Goal: Information Seeking & Learning: Compare options

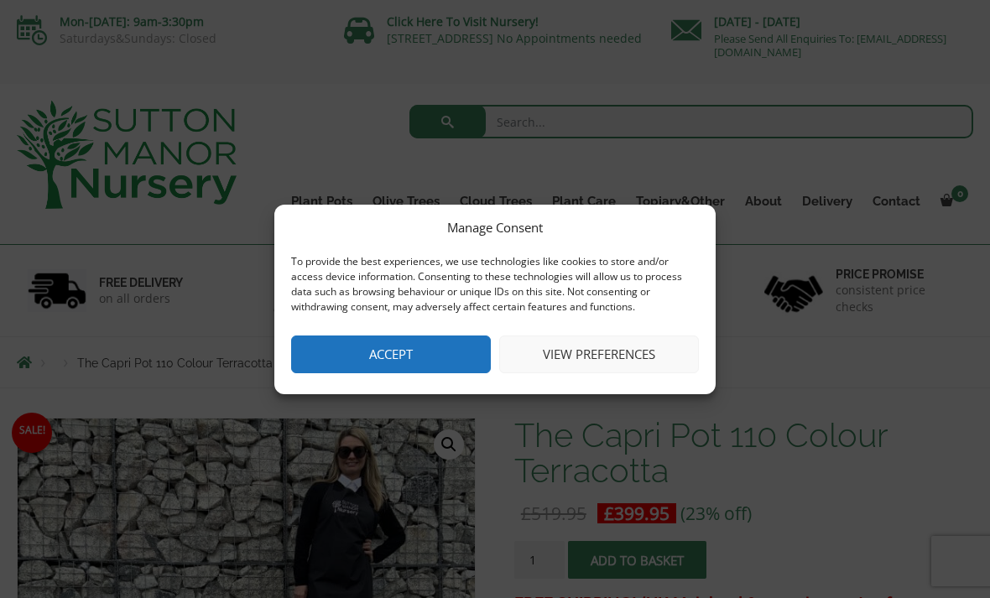
click at [385, 354] on button "Accept" at bounding box center [391, 355] width 200 height 38
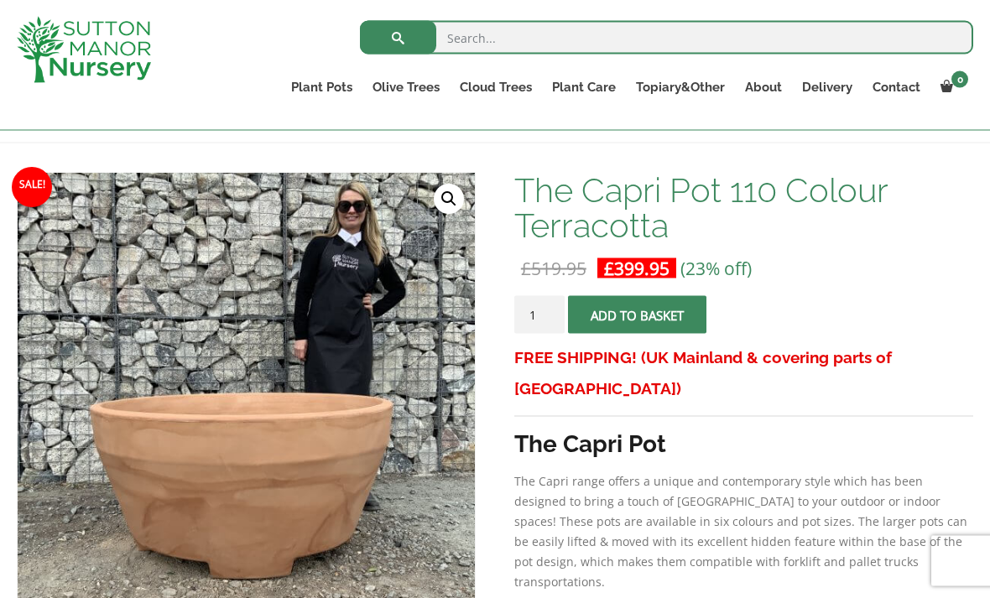
scroll to position [216, 0]
click at [525, 120] on div "Search for: Plant Pots Resin Bonded Pots The Amalfi Pots The Milan Pots The Cap…" at bounding box center [593, 65] width 785 height 130
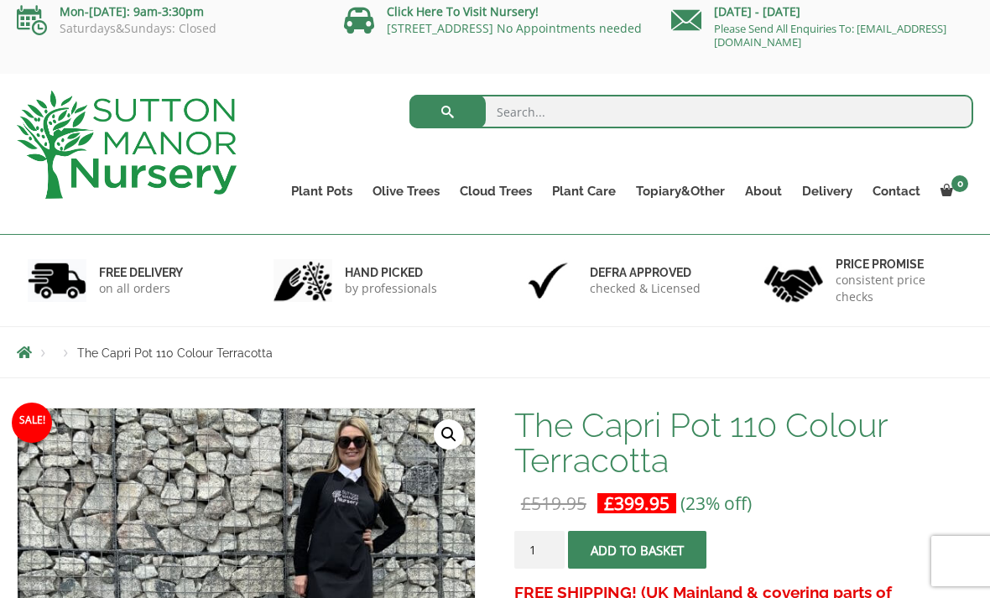
scroll to position [0, 0]
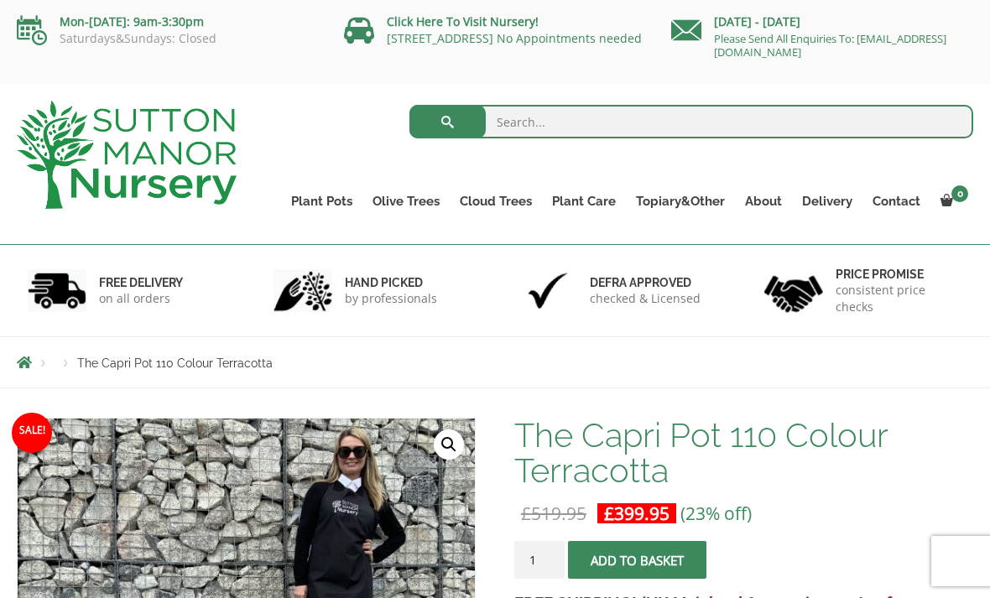
click at [26, 359] on span "Breadcrumbs" at bounding box center [24, 362] width 15 height 13
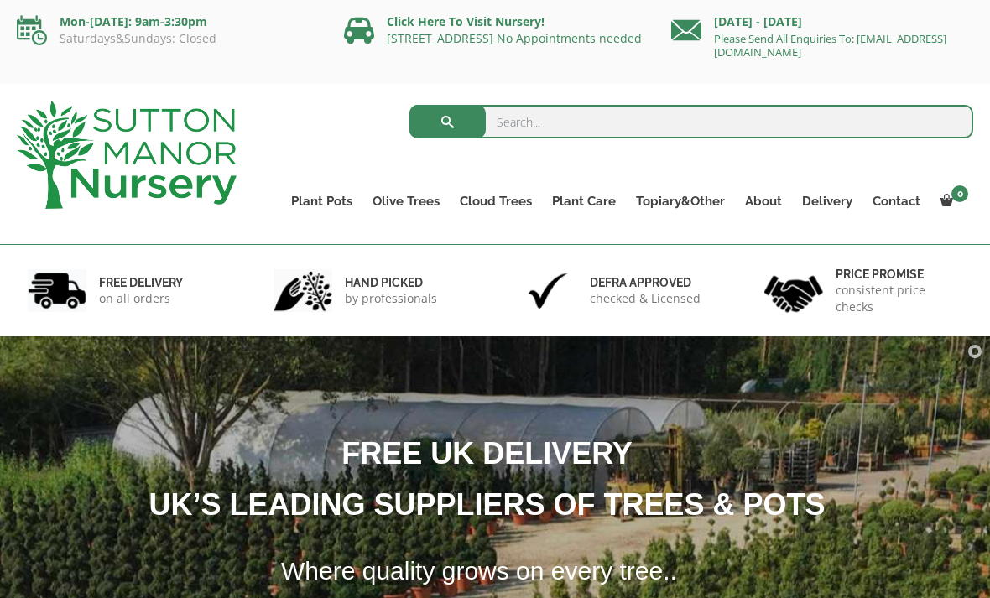
click at [0, 0] on link "Shallow Bowl Grande" at bounding box center [0, 0] width 0 height 0
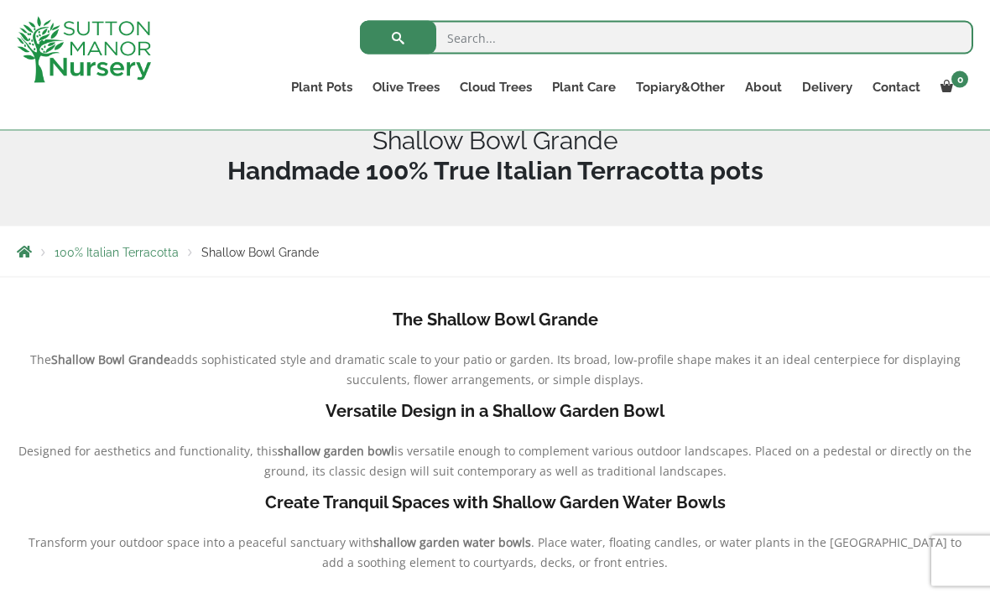
scroll to position [213, 0]
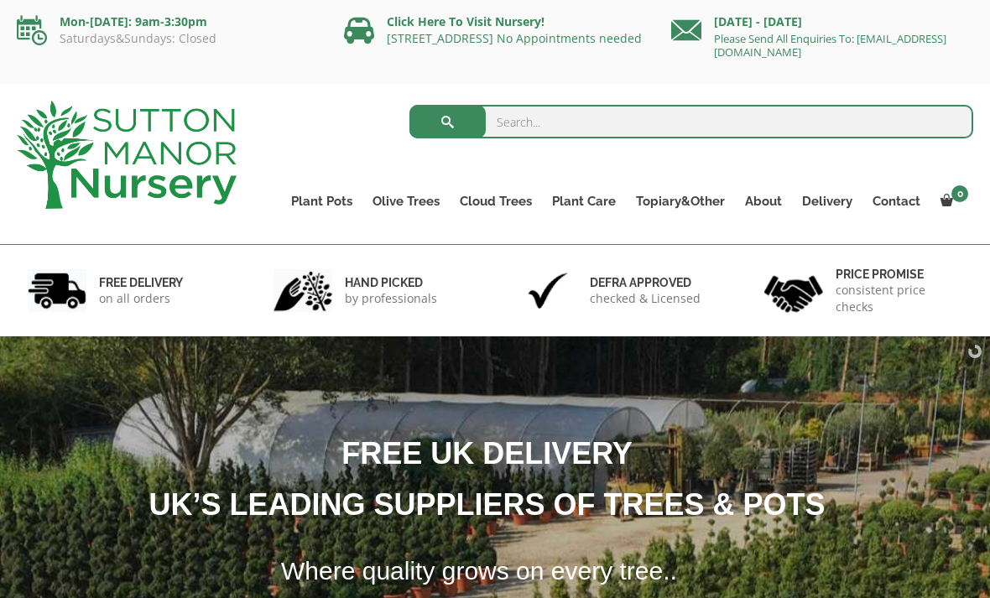
click at [0, 0] on link "Vietnamese Terracotta" at bounding box center [0, 0] width 0 height 0
click at [0, 0] on link "The Atlantis Pots" at bounding box center [0, 0] width 0 height 0
click at [0, 0] on link "The Old Stone Pots" at bounding box center [0, 0] width 0 height 0
click at [0, 0] on link "Wabi-Sabi" at bounding box center [0, 0] width 0 height 0
click at [0, 0] on link "Fibre Clay Pots" at bounding box center [0, 0] width 0 height 0
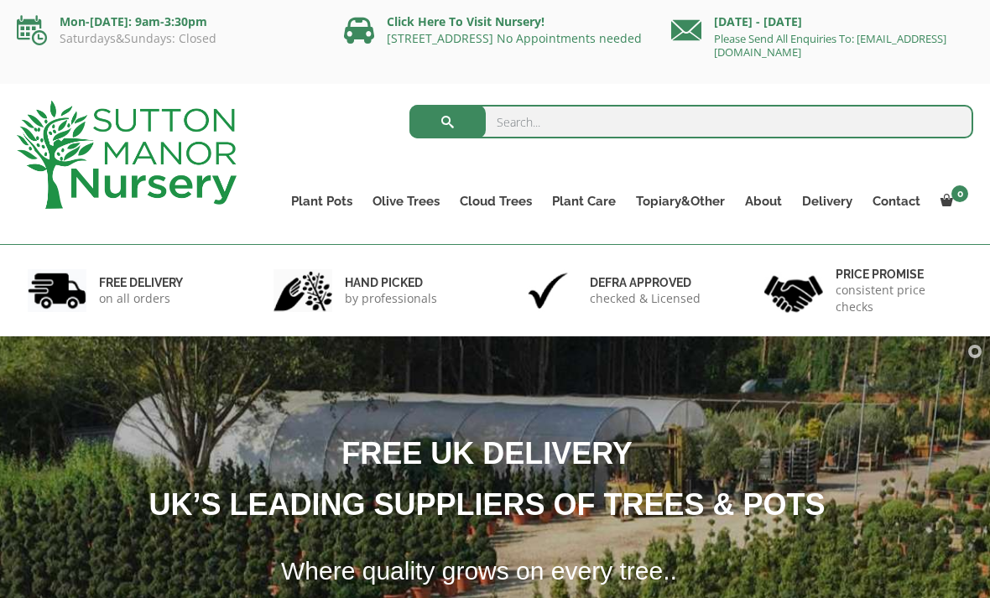
click at [0, 0] on link "Vietnamese Pots" at bounding box center [0, 0] width 0 height 0
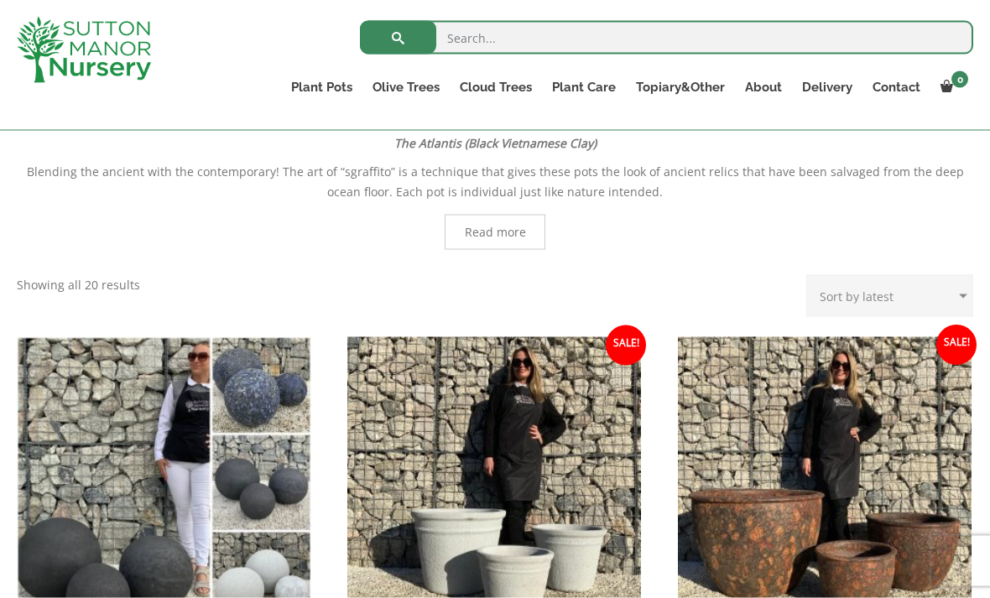
scroll to position [338, 0]
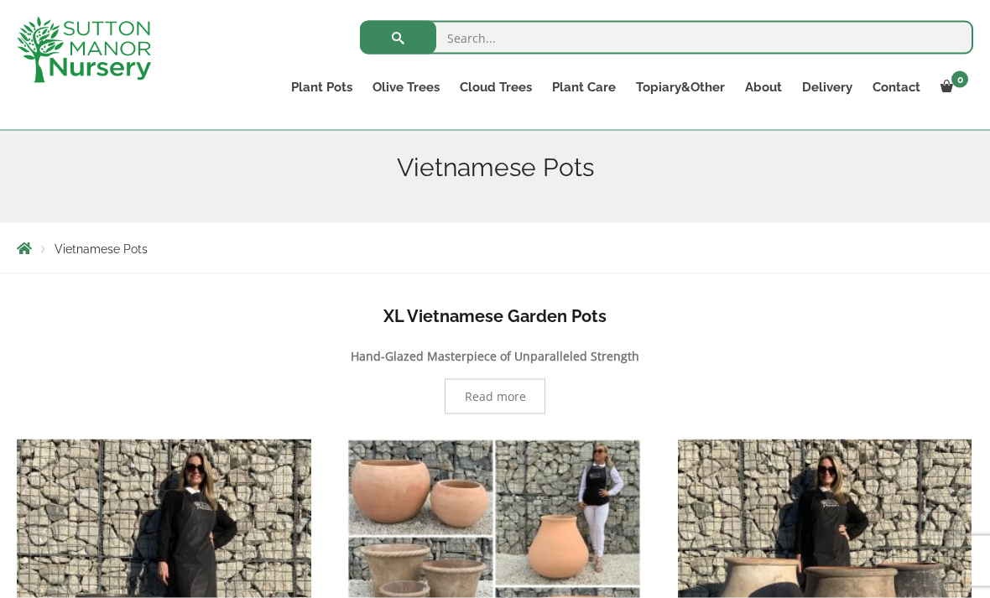
scroll to position [191, 0]
